Goal: Task Accomplishment & Management: Use online tool/utility

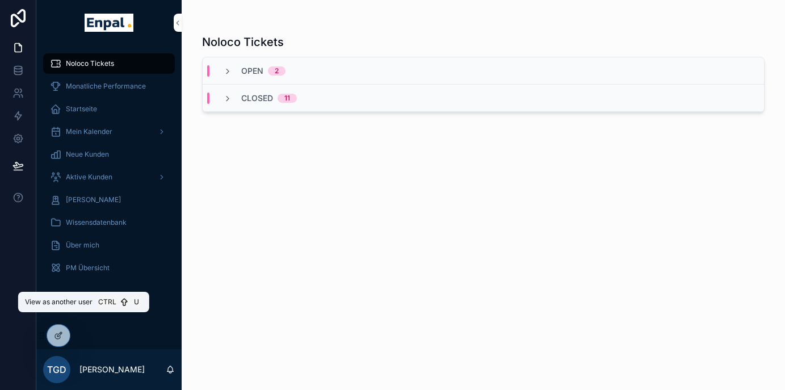
click at [0, 0] on icon at bounding box center [0, 0] width 0 height 0
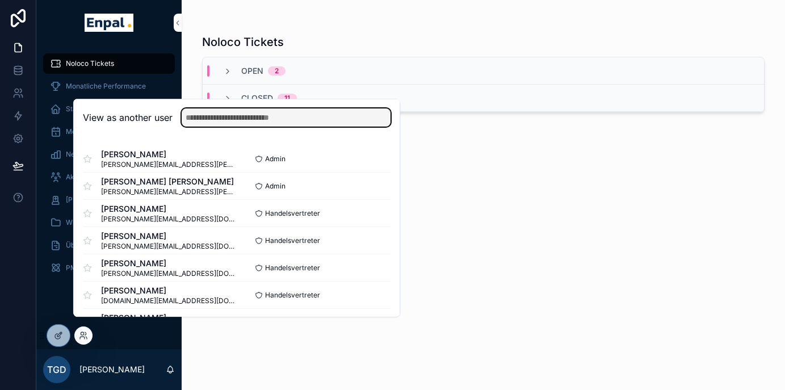
click at [253, 127] on input "text" at bounding box center [286, 117] width 209 height 18
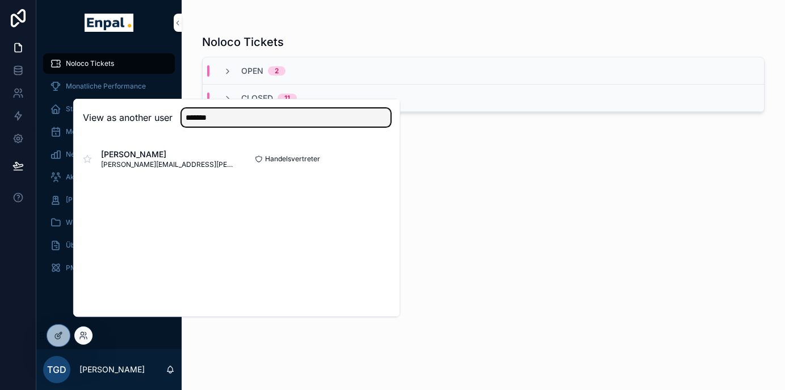
type input "*******"
click at [0, 0] on button "Select" at bounding box center [0, 0] width 0 height 0
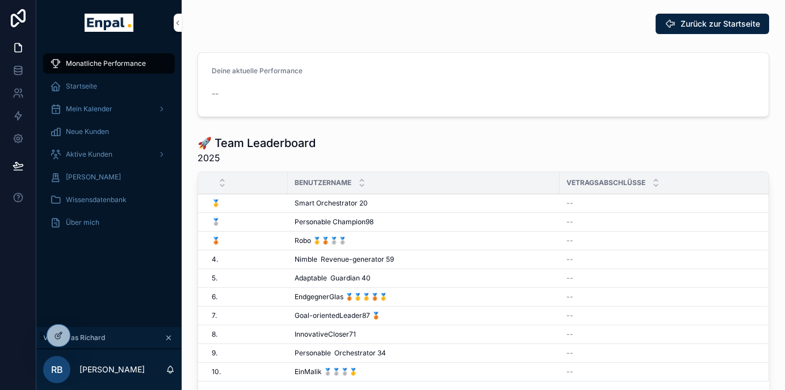
click at [95, 104] on span "Mein Kalender" at bounding box center [89, 108] width 47 height 9
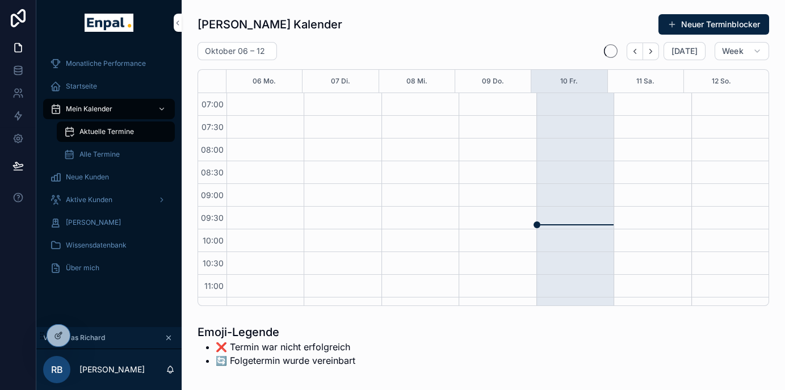
scroll to position [318, 0]
click at [107, 131] on span "Aktuelle Termine" at bounding box center [106, 131] width 55 height 9
click at [655, 44] on button "Next" at bounding box center [651, 52] width 16 height 18
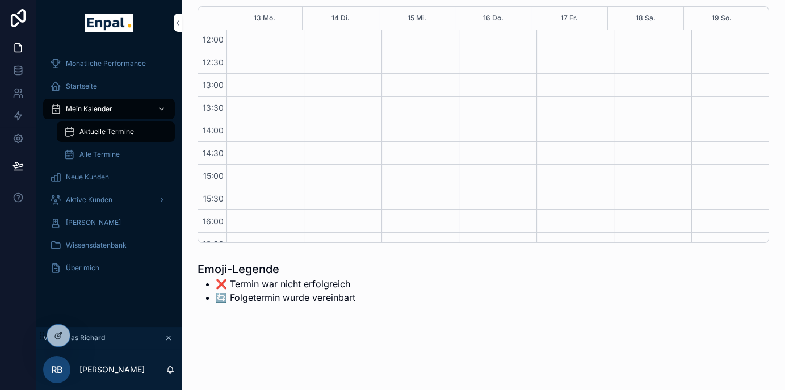
scroll to position [318, 0]
click at [433, 340] on div "Richard's Kalender Neuer Terminblocker Oktober 13 – 19 Today Week 13 Mo. 14 Di.…" at bounding box center [484, 159] width 604 height 445
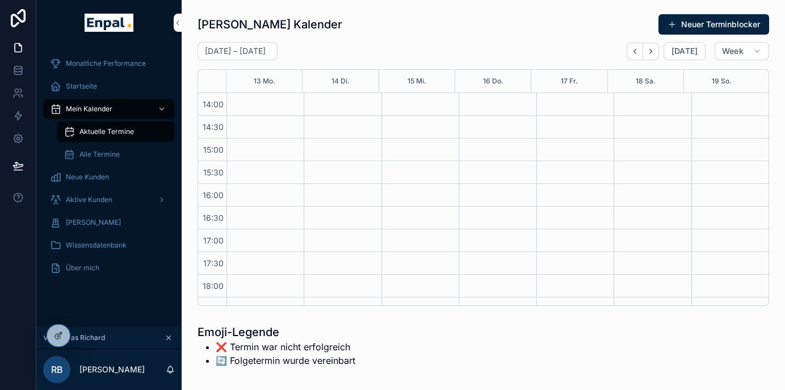
click at [104, 197] on span "Aktive Kunden" at bounding box center [89, 199] width 47 height 9
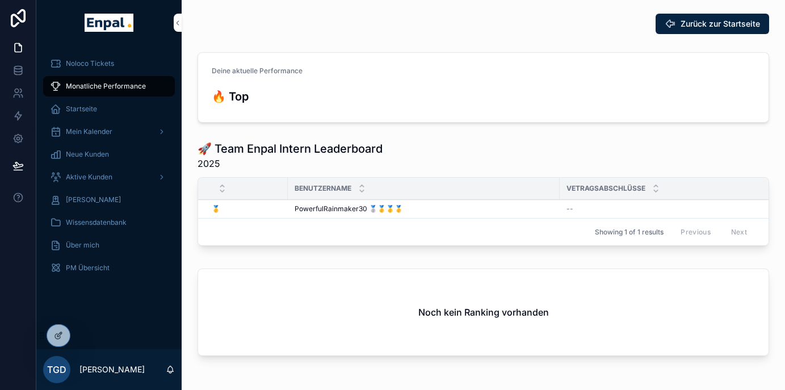
click at [0, 0] on icon at bounding box center [0, 0] width 0 height 0
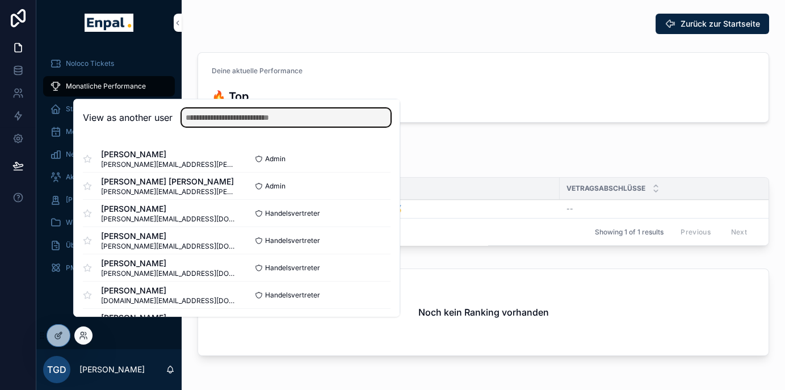
click at [232, 127] on input "text" at bounding box center [286, 117] width 209 height 18
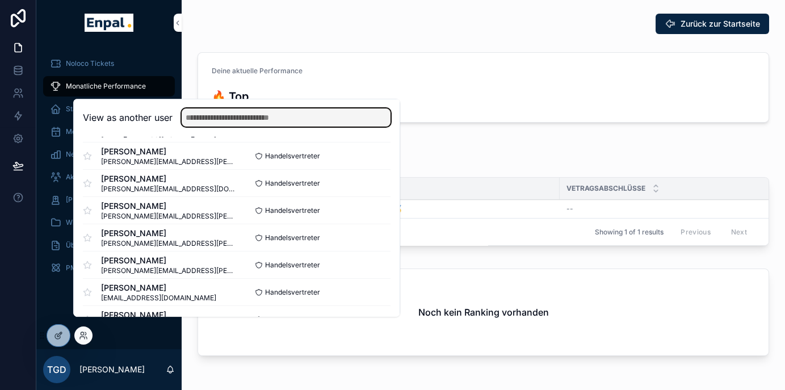
scroll to position [568, 0]
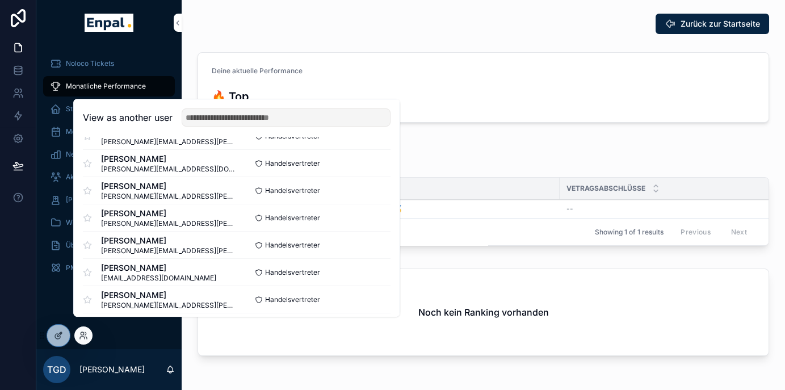
click at [165, 283] on span "nikan-ferdowsi@enpal-partner.de" at bounding box center [158, 278] width 115 height 9
click at [0, 0] on button "Select" at bounding box center [0, 0] width 0 height 0
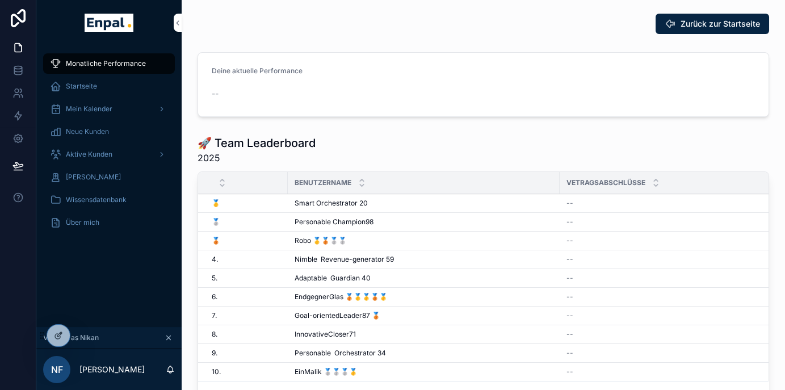
click at [99, 107] on span "Mein Kalender" at bounding box center [89, 108] width 47 height 9
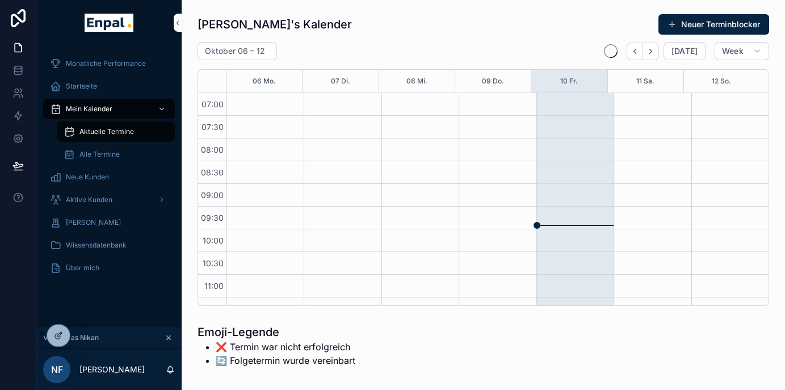
scroll to position [318, 0]
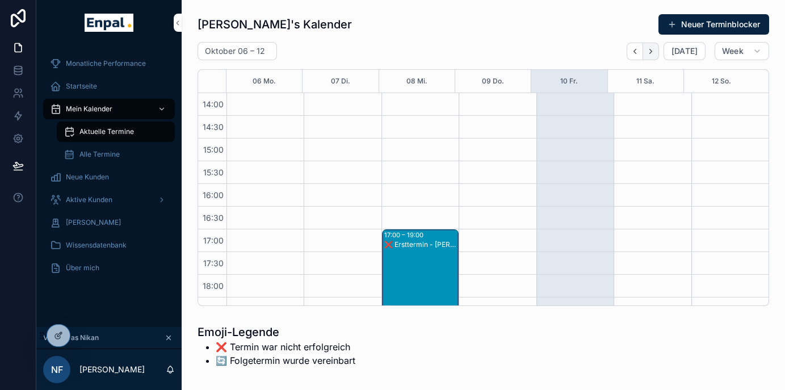
click at [655, 47] on icon "Next" at bounding box center [651, 51] width 9 height 9
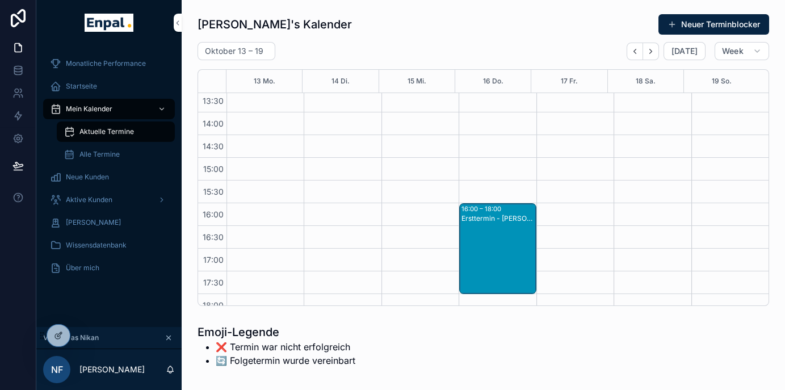
scroll to position [318, 0]
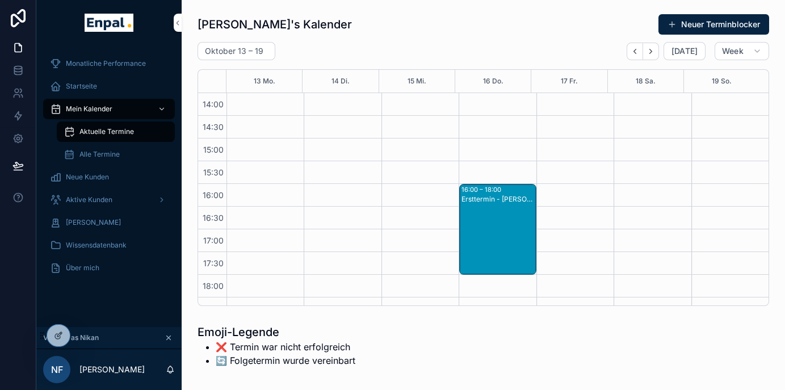
click at [110, 194] on div "Aktive Kunden" at bounding box center [109, 200] width 118 height 18
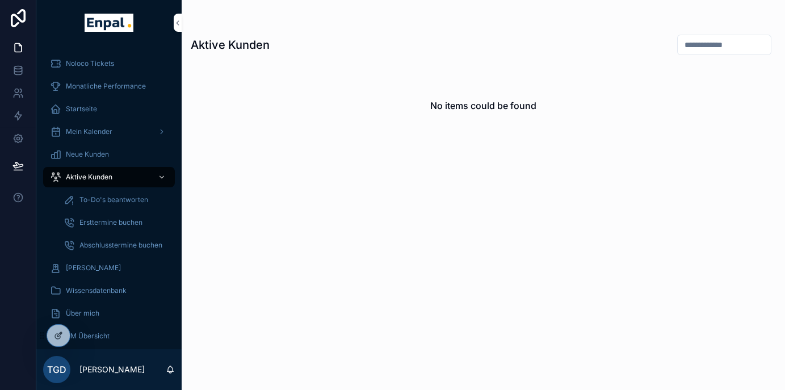
click at [0, 0] on icon at bounding box center [0, 0] width 0 height 0
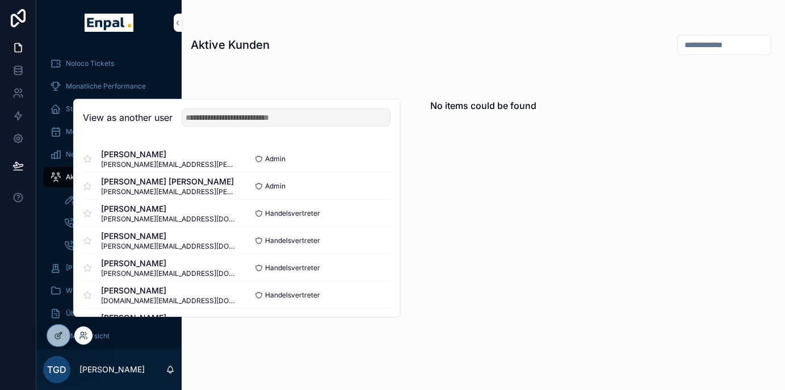
click at [203, 136] on div "View as another user" at bounding box center [237, 117] width 326 height 37
click at [204, 127] on input "text" at bounding box center [286, 117] width 209 height 18
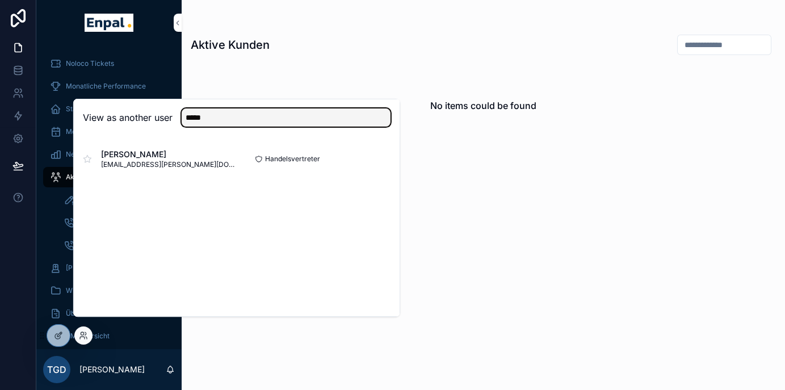
type input "*****"
click at [0, 0] on button "Select" at bounding box center [0, 0] width 0 height 0
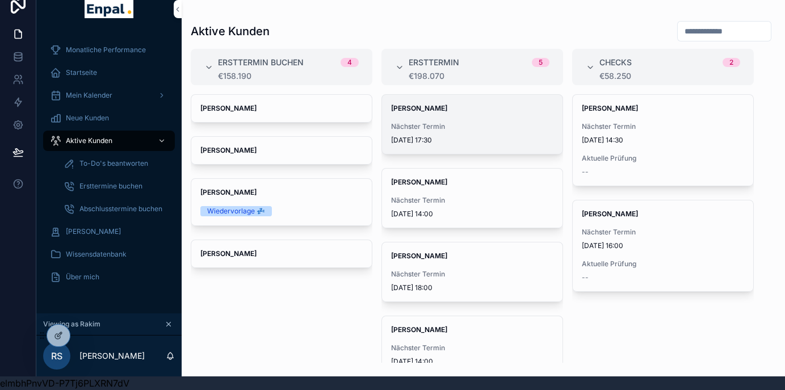
scroll to position [52, 0]
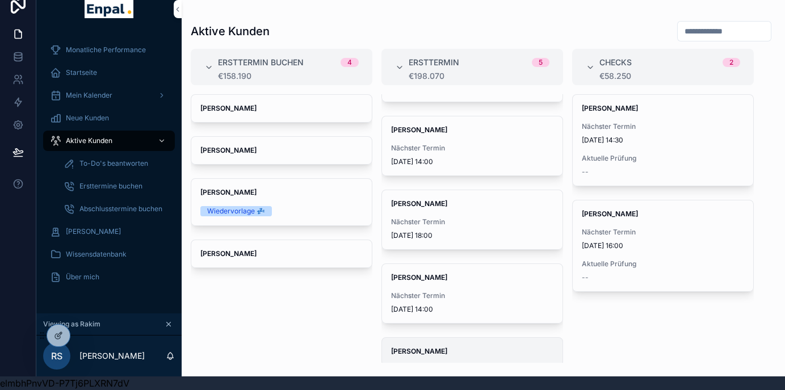
click at [442, 347] on span "Julia Gröger" at bounding box center [472, 351] width 162 height 9
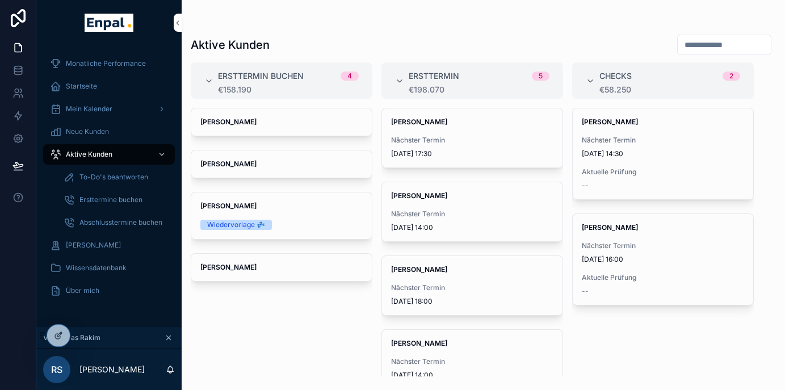
click at [396, 3] on div "Aktive Kunden Ersttermin buchen 4 €158.190 Alessandro Sartison Heinrich Muhl Je…" at bounding box center [484, 188] width 604 height 376
